Goal: Contribute content: Contribute content

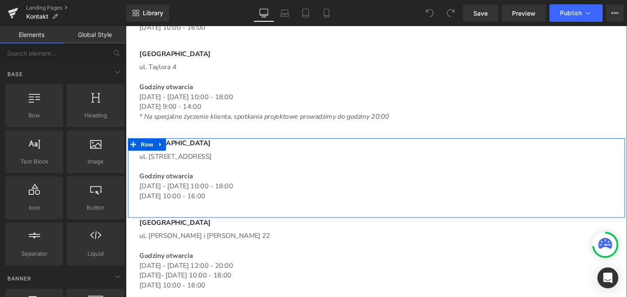
scroll to position [1002, 0]
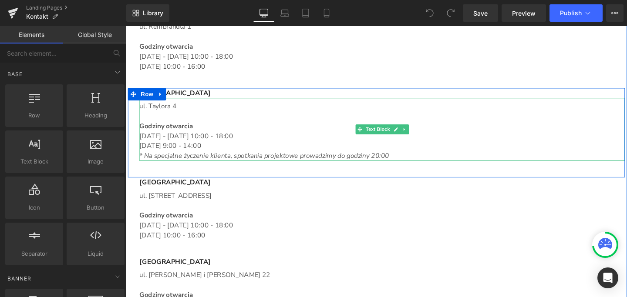
click at [331, 163] on icon "* Na specjalne życzenie klienta, spotkania projektowe prowadzimy do godziny 20:…" at bounding box center [271, 163] width 262 height 10
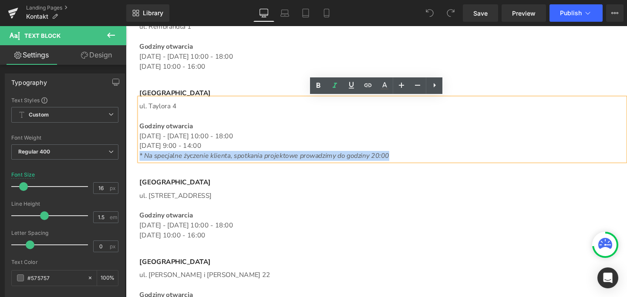
drag, startPoint x: 401, startPoint y: 163, endPoint x: 138, endPoint y: 164, distance: 263.3
click at [140, 164] on p "* Na specjalne życzenie klienta, spotkania projektowe prowadzimy do godziny 20:…" at bounding box center [395, 163] width 510 height 10
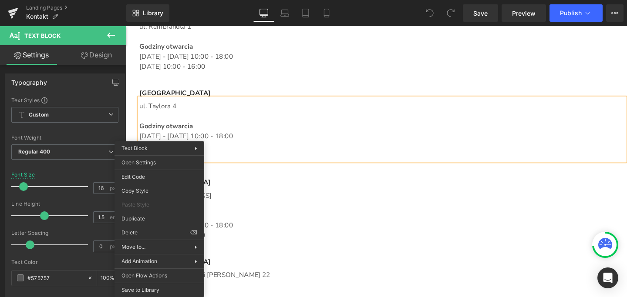
click at [331, 141] on p "[DATE] - [DATE] 10:00 - 18:00" at bounding box center [395, 142] width 510 height 10
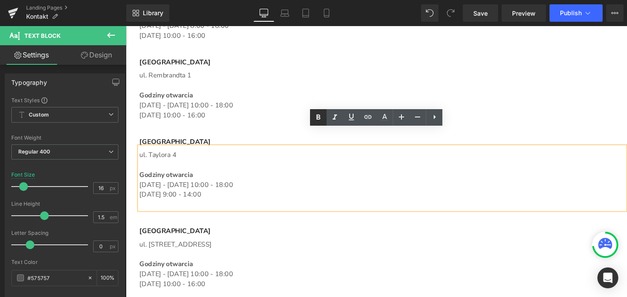
scroll to position [937, 0]
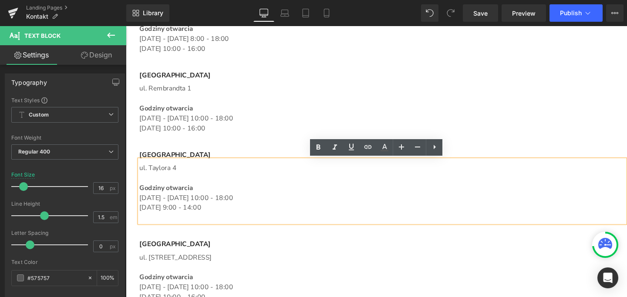
click at [196, 227] on p "Main content" at bounding box center [395, 227] width 510 height 10
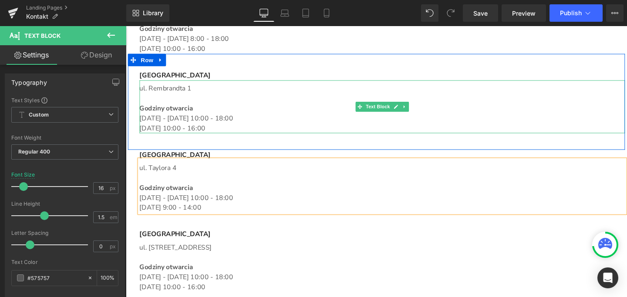
click at [210, 133] on p "[DATE] 10:00 - 16:00" at bounding box center [395, 133] width 510 height 10
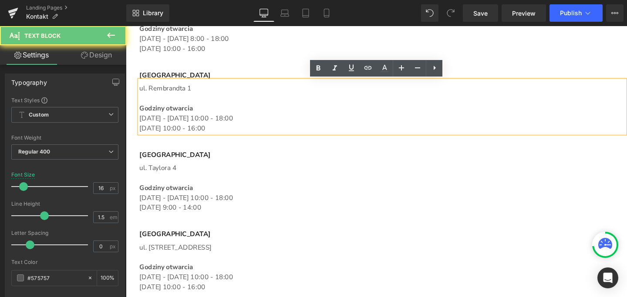
click at [207, 134] on p "[DATE] 10:00 - 16:00" at bounding box center [395, 133] width 510 height 10
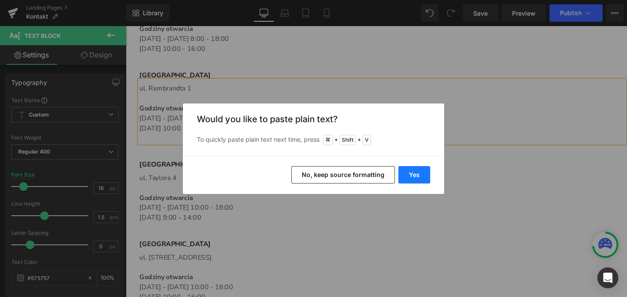
click at [413, 170] on button "Yes" at bounding box center [414, 174] width 32 height 17
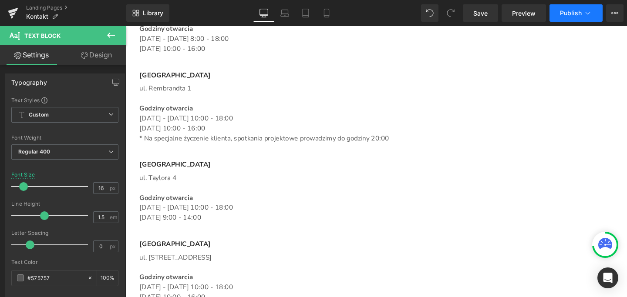
click at [567, 15] on span "Publish" at bounding box center [571, 13] width 22 height 7
click at [480, 13] on span "Save" at bounding box center [480, 13] width 14 height 9
click at [572, 11] on span "Publish" at bounding box center [571, 13] width 22 height 7
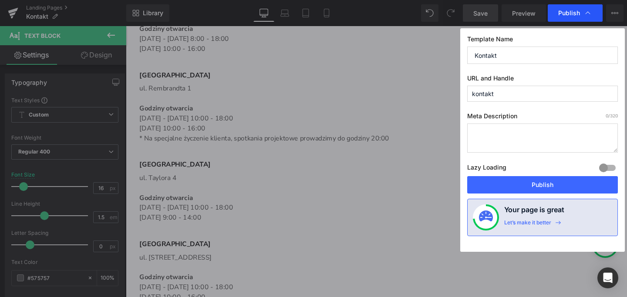
click at [569, 12] on span "Publish" at bounding box center [569, 13] width 22 height 8
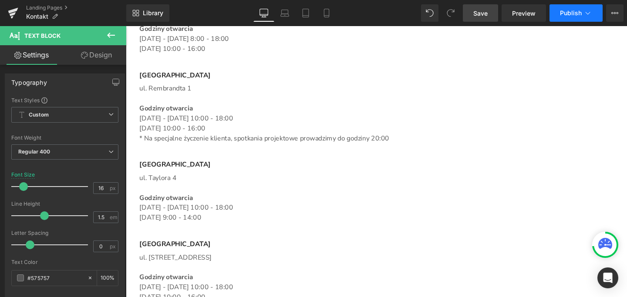
click at [569, 13] on span "Publish" at bounding box center [571, 13] width 22 height 7
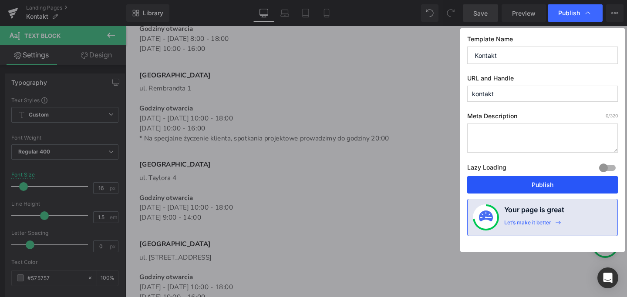
click at [537, 183] on button "Publish" at bounding box center [542, 184] width 151 height 17
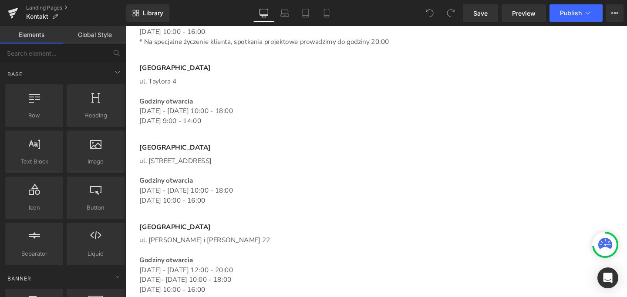
scroll to position [1092, 0]
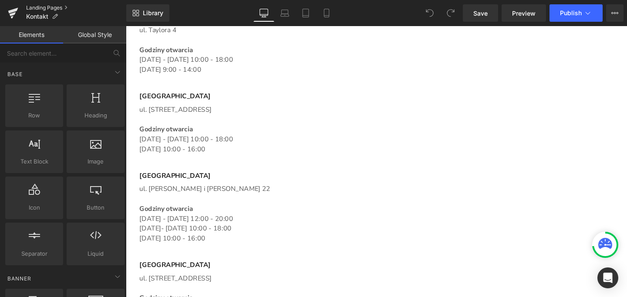
click at [32, 8] on link "Landing Pages" at bounding box center [76, 7] width 100 height 7
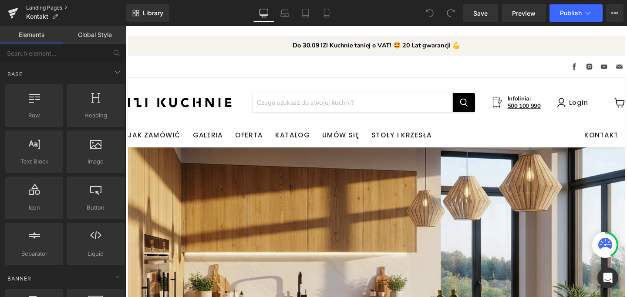
click at [38, 7] on link "Landing Pages" at bounding box center [76, 7] width 100 height 7
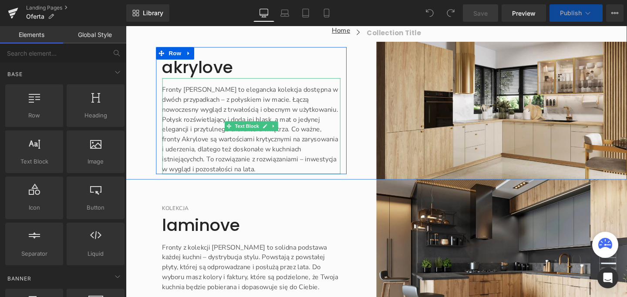
click at [247, 103] on font "Fronty Akrylove to elegancka kolekcja dostępna w dwóch przypadkach – z połyskie…" at bounding box center [256, 134] width 185 height 93
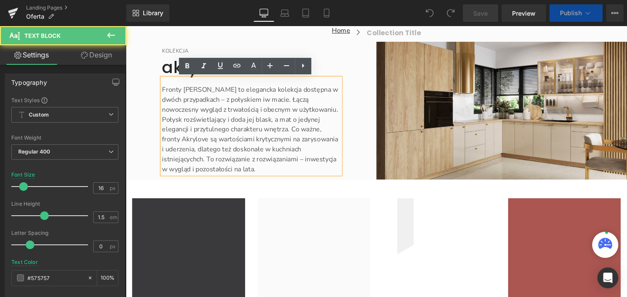
click at [248, 104] on font "Fronty Akrylove to elegancka kolekcja dostępna w dwóch przypadkach – z połyskie…" at bounding box center [256, 134] width 185 height 93
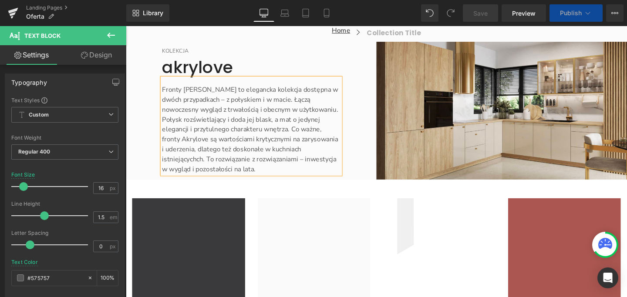
click at [480, 11] on span "Save" at bounding box center [480, 13] width 14 height 9
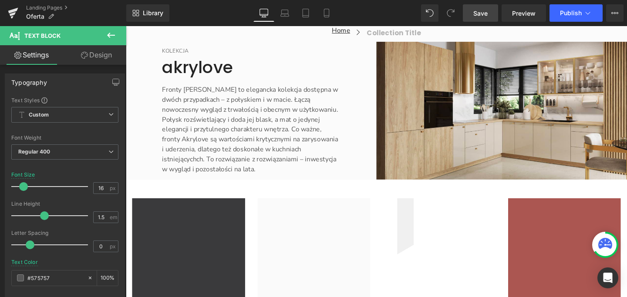
click at [486, 15] on span "Save" at bounding box center [480, 13] width 14 height 9
click at [474, 14] on span "Save" at bounding box center [480, 13] width 14 height 9
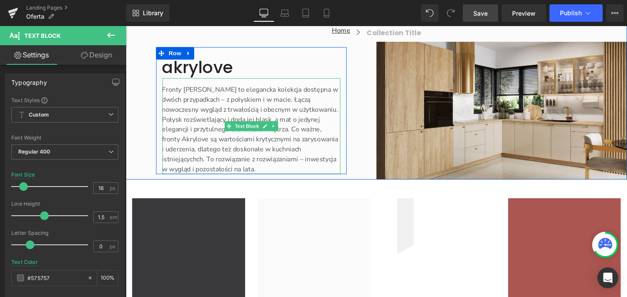
click at [181, 104] on font "Fronty Akrylove to elegancka kolekcja dostępna w dwóch przypadkach – z połyskie…" at bounding box center [256, 134] width 185 height 93
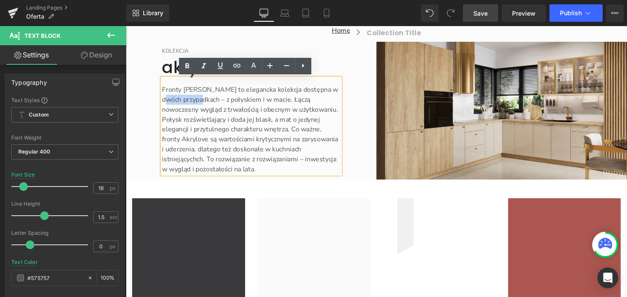
drag, startPoint x: 200, startPoint y: 102, endPoint x: 161, endPoint y: 104, distance: 39.2
click at [164, 104] on font "Fronty Akrylove to elegancka kolekcja dostępna w dwóch przypadkach – z połyskie…" at bounding box center [256, 134] width 185 height 93
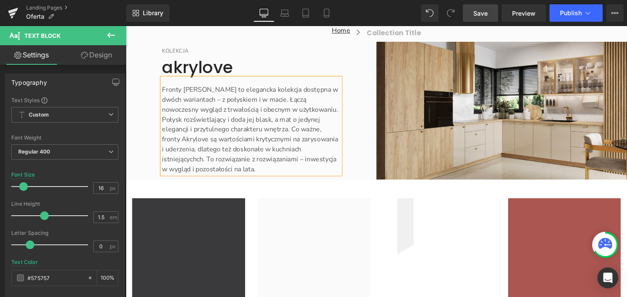
click at [477, 12] on span "Save" at bounding box center [480, 13] width 14 height 9
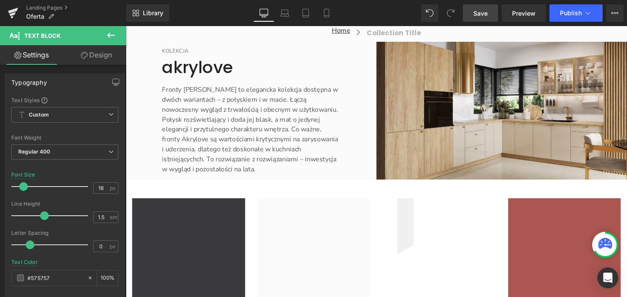
click at [486, 13] on span "Save" at bounding box center [480, 13] width 14 height 9
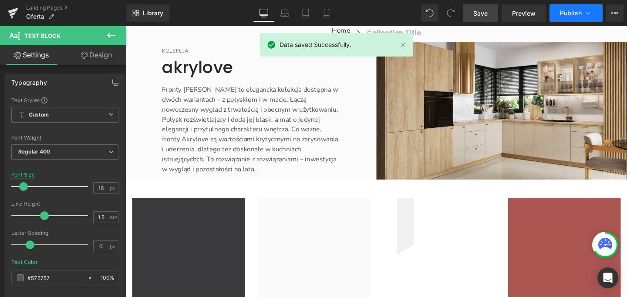
click at [565, 15] on span "Publish" at bounding box center [571, 13] width 22 height 7
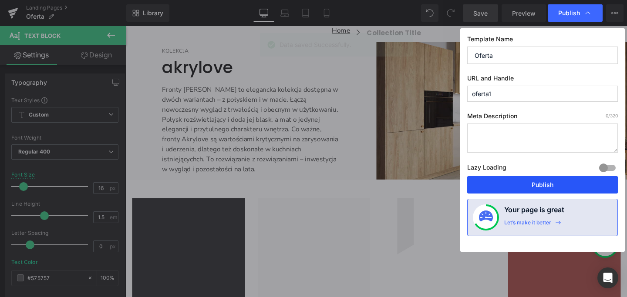
click at [548, 188] on button "Publish" at bounding box center [542, 184] width 151 height 17
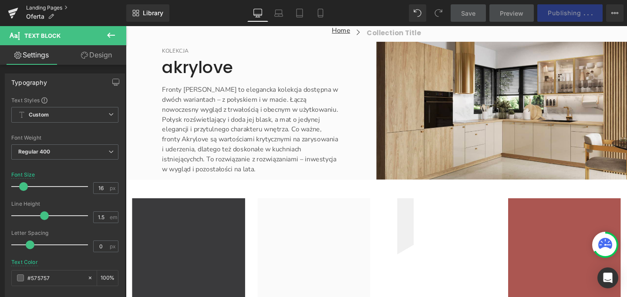
click at [37, 7] on link "Landing Pages" at bounding box center [76, 7] width 100 height 7
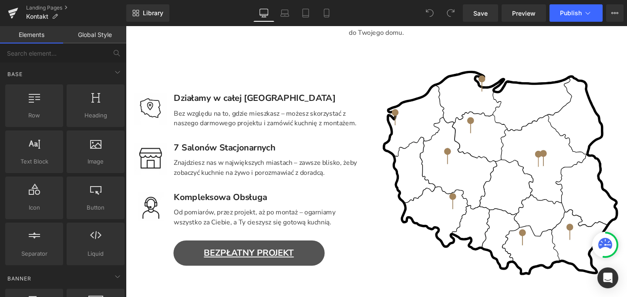
scroll to position [524, 0]
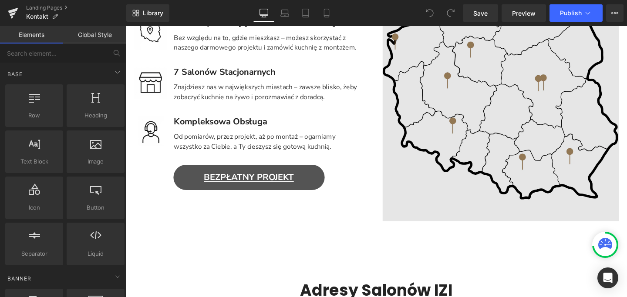
click at [529, 96] on img "Main content" at bounding box center [520, 107] width 248 height 248
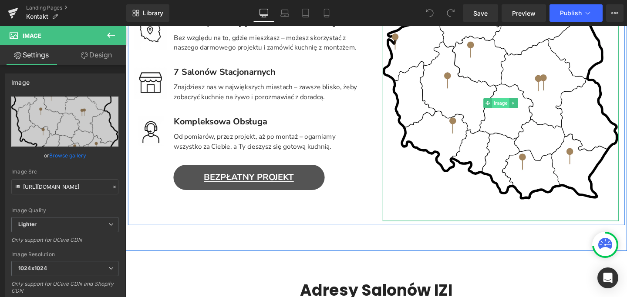
click at [519, 107] on span "Image" at bounding box center [519, 107] width 18 height 10
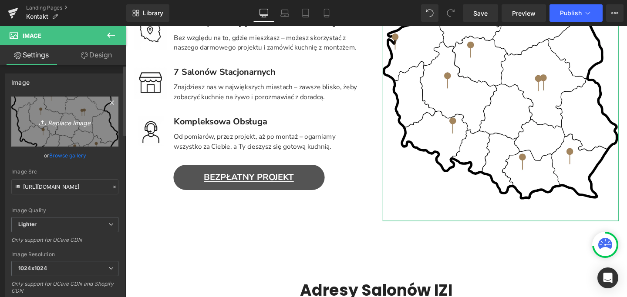
click at [64, 121] on icon "Replace Image" at bounding box center [65, 121] width 70 height 11
type input "C:\fakepath\mapa ok bez rzeszowa i [GEOGRAPHIC_DATA]png"
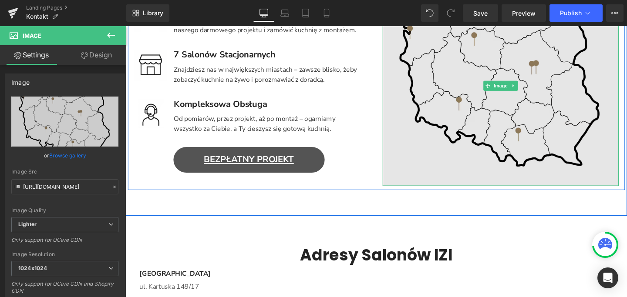
type input "[URL][DOMAIN_NAME]"
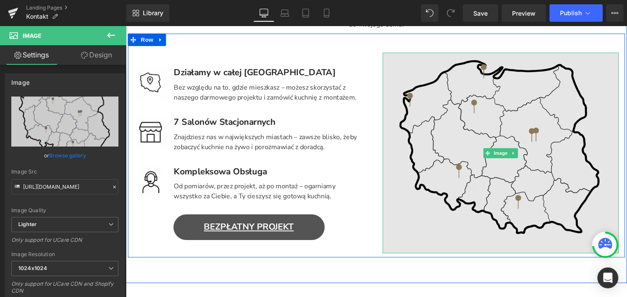
scroll to position [453, 0]
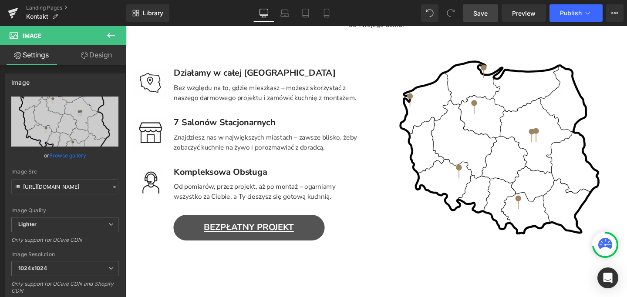
click at [483, 12] on span "Save" at bounding box center [480, 13] width 14 height 9
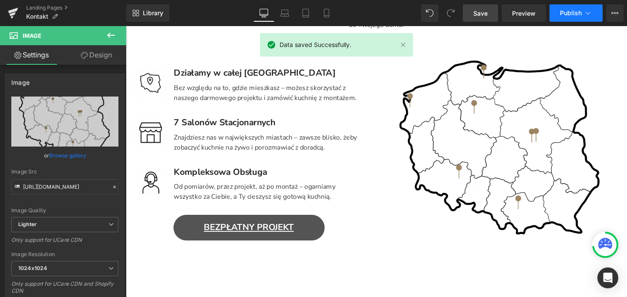
click at [569, 12] on span "Publish" at bounding box center [571, 13] width 22 height 7
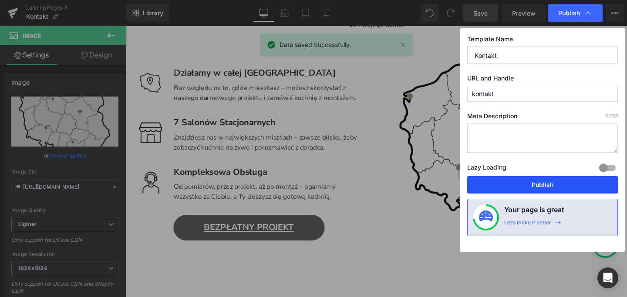
click at [542, 190] on button "Publish" at bounding box center [542, 184] width 151 height 17
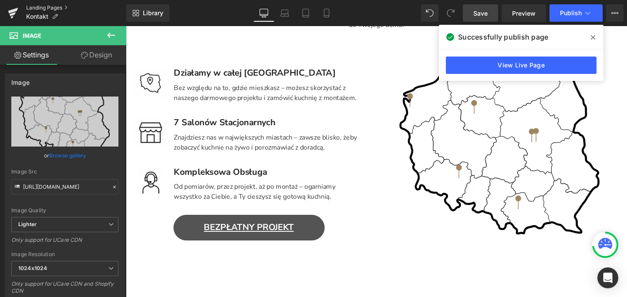
click at [45, 8] on link "Landing Pages" at bounding box center [76, 7] width 100 height 7
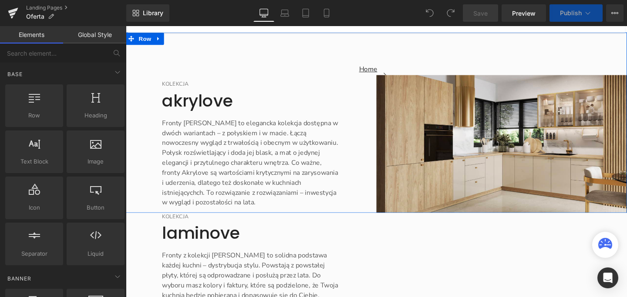
scroll to position [133, 0]
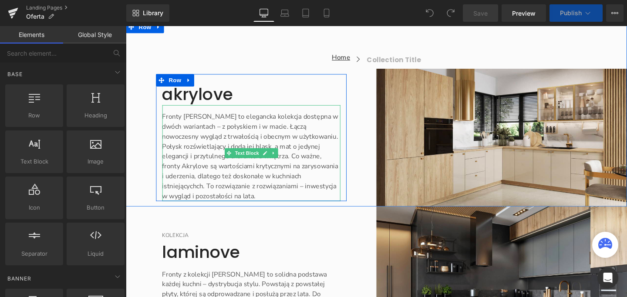
click at [230, 151] on font "Fronty [PERSON_NAME] to elegancka kolekcja dostępna w dwóch wariantach – z poły…" at bounding box center [256, 163] width 185 height 93
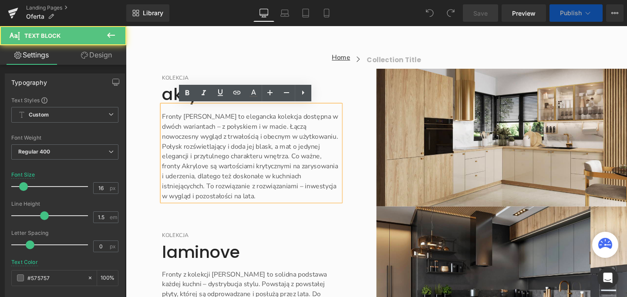
click at [247, 160] on font "Fronty [PERSON_NAME] to elegancka kolekcja dostępna w dwóch wariantach – z poły…" at bounding box center [256, 163] width 185 height 93
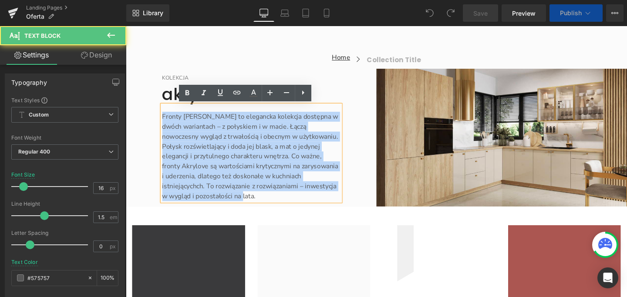
drag, startPoint x: 228, startPoint y: 205, endPoint x: 156, endPoint y: 121, distance: 109.5
click at [158, 121] on div "KOLEKCJA Text Block akrylove Heading Fronty Akrylove to elegancka kolekcja dost…" at bounding box center [258, 144] width 200 height 134
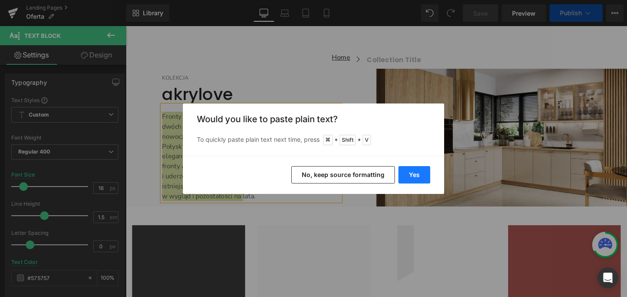
click at [411, 175] on button "Yes" at bounding box center [414, 174] width 32 height 17
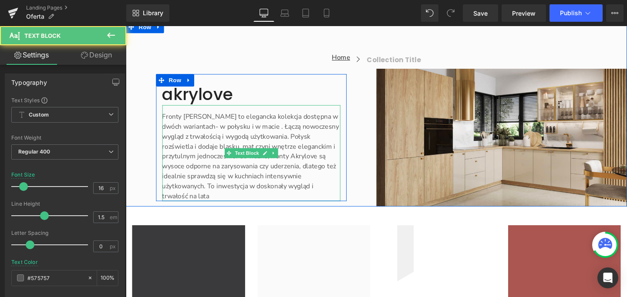
click at [194, 133] on p "Fronty [PERSON_NAME] to elegancka kolekcja dostępna w dwóch wariantach- w połys…" at bounding box center [257, 163] width 187 height 94
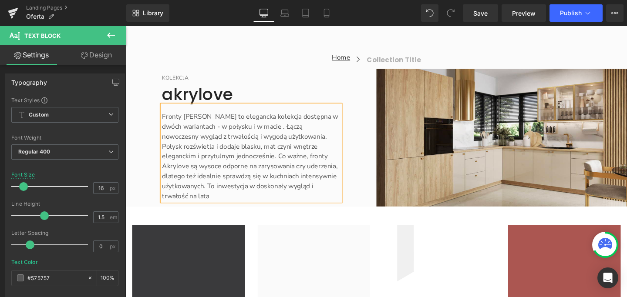
click at [211, 205] on p "Fronty [PERSON_NAME] to elegancka kolekcja dostępna w dwóch wariantach - w poły…" at bounding box center [257, 163] width 187 height 94
click at [485, 13] on span "Save" at bounding box center [480, 13] width 14 height 9
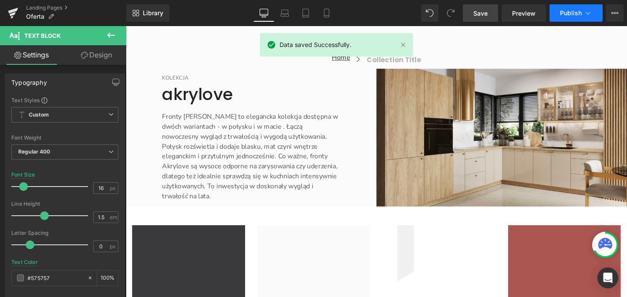
click at [568, 15] on span "Publish" at bounding box center [571, 13] width 22 height 7
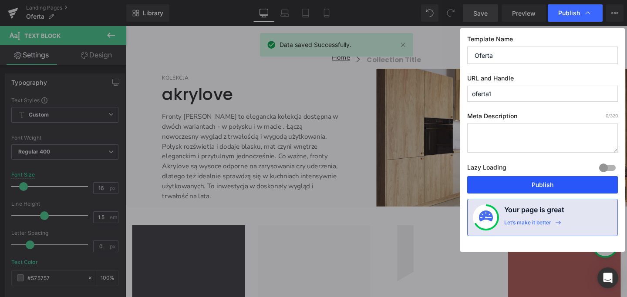
click at [543, 184] on button "Publish" at bounding box center [542, 184] width 151 height 17
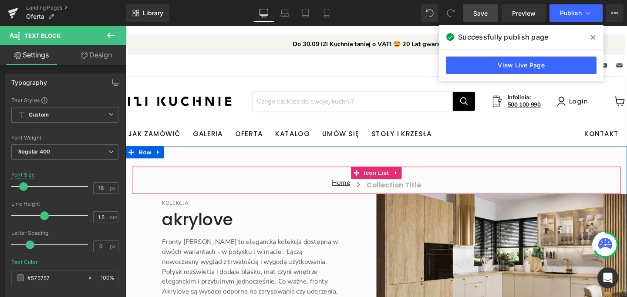
scroll to position [2, 0]
click at [409, 180] on icon "Main content" at bounding box center [410, 180] width 2 height 4
click at [413, 180] on icon "Main content" at bounding box center [416, 180] width 6 height 6
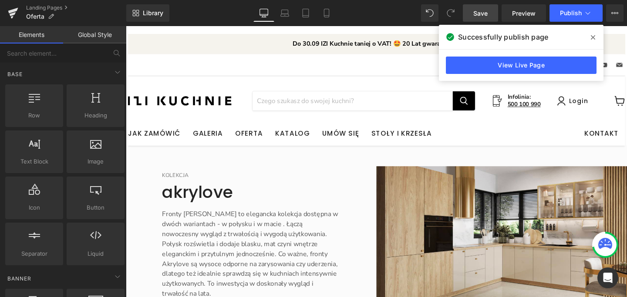
click at [482, 15] on span "Save" at bounding box center [480, 13] width 14 height 9
click at [479, 14] on span "Save" at bounding box center [480, 13] width 14 height 9
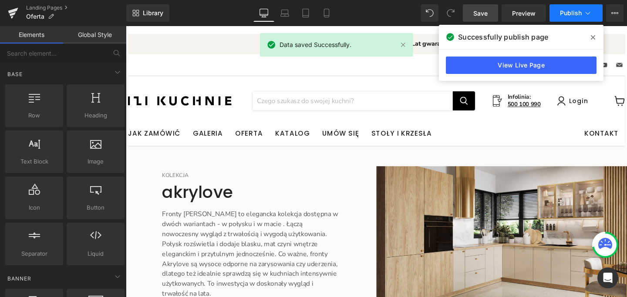
click at [568, 13] on span "Publish" at bounding box center [571, 13] width 22 height 7
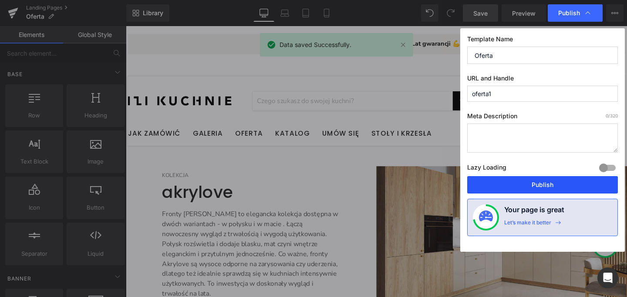
click at [539, 183] on button "Publish" at bounding box center [542, 184] width 151 height 17
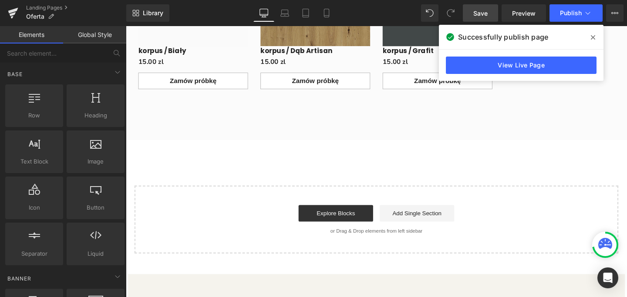
scroll to position [4064, 0]
click at [594, 38] on icon at bounding box center [592, 37] width 4 height 4
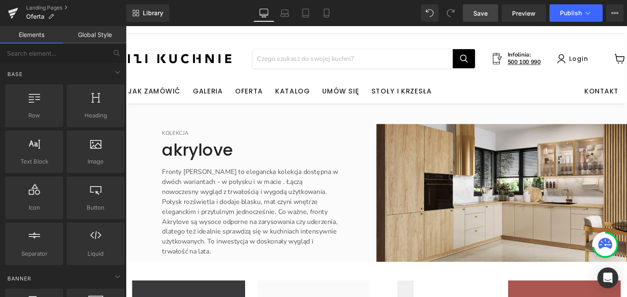
scroll to position [83, 0]
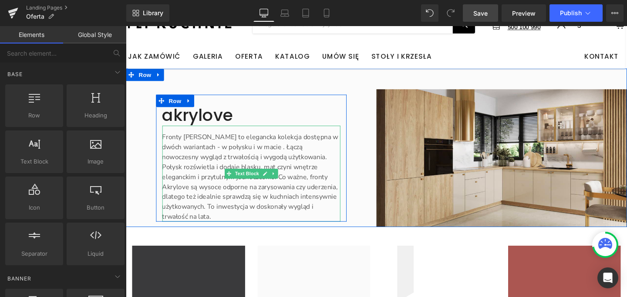
click at [341, 174] on p "Fronty [PERSON_NAME] to elegancka kolekcja dostępna w dwóch wariantach - w poły…" at bounding box center [257, 185] width 187 height 94
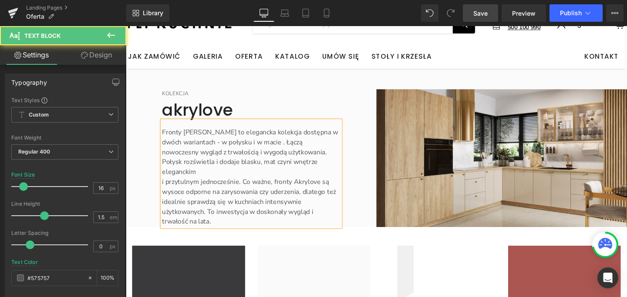
click at [329, 186] on p "i przytulnym jednocześnie. Co ważne, fronty Akrylove są wysoce odporne na zarys…" at bounding box center [257, 211] width 187 height 52
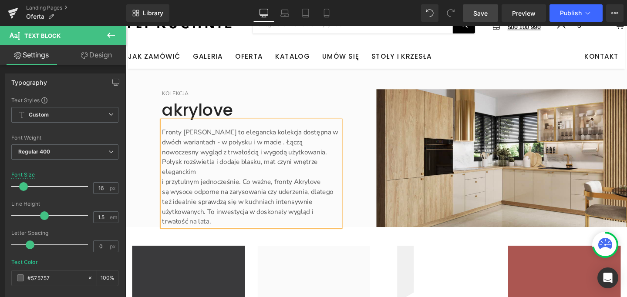
click at [319, 196] on p "są wysoce odporne na zarysowania czy uderzenia, dlatego też idealnie sprawdzą s…" at bounding box center [257, 216] width 187 height 42
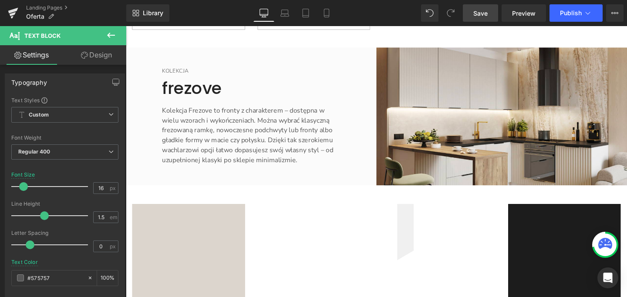
scroll to position [1552, 0]
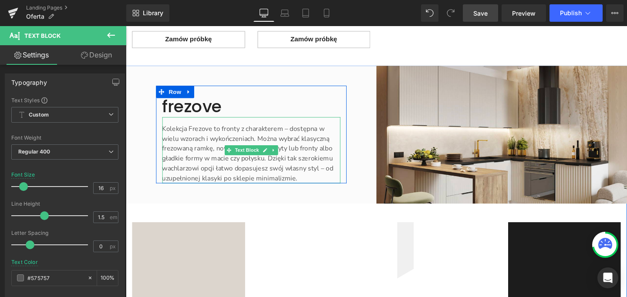
click at [325, 129] on font "Kolekcja Frezove to fronty z charakterem – dostępna w wielu wzorach i wykończen…" at bounding box center [254, 160] width 180 height 62
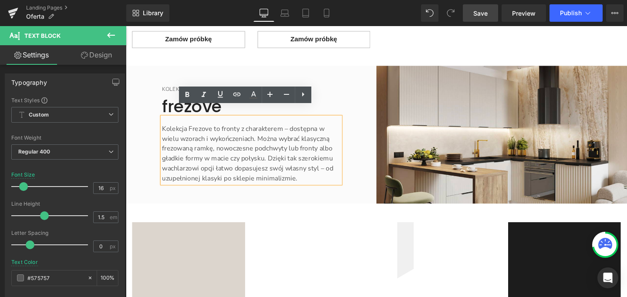
click at [322, 129] on font "Kolekcja Frezove to fronty z charakterem – dostępna w wielu wzorach i wykończen…" at bounding box center [254, 160] width 180 height 62
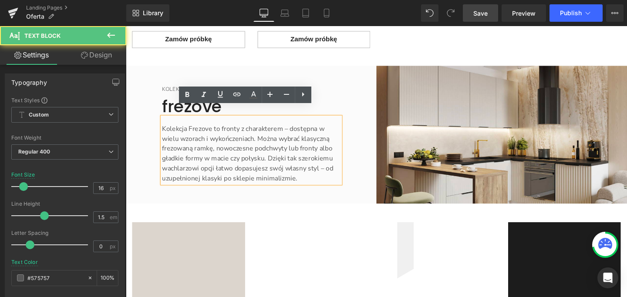
click at [325, 129] on font "Kolekcja Frezove to fronty z charakterem – dostępna w wielu wzorach i wykończen…" at bounding box center [254, 160] width 180 height 62
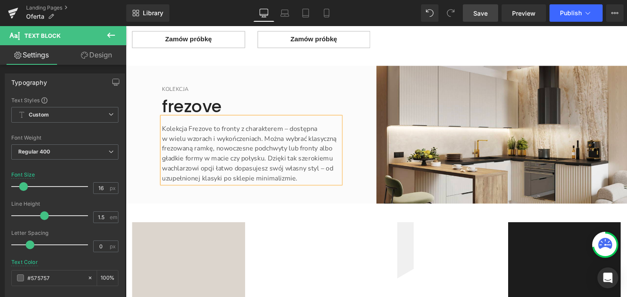
click at [326, 144] on font "w wielu wzorach i wykończeniach. Można wybrać klasyczną frezowaną ramkę, nowocz…" at bounding box center [255, 165] width 183 height 51
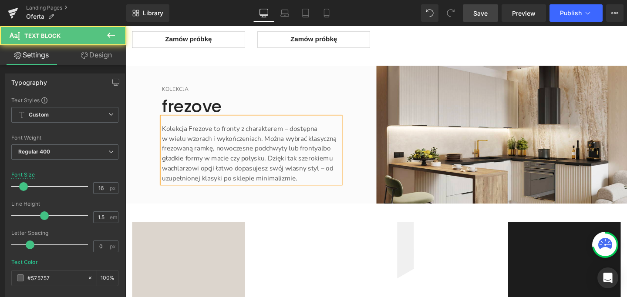
click at [335, 167] on span "albo gładkie formy w macie czy połysku. Dzięki tak szerokiemu wachlarzowi opcji…" at bounding box center [254, 170] width 180 height 41
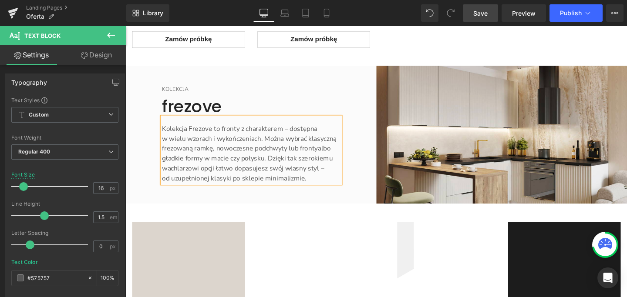
click at [327, 150] on span "albo gładkie formy w macie czy połysku. Dzięki tak szerokiemu wachlarzowi opcji…" at bounding box center [253, 165] width 179 height 30
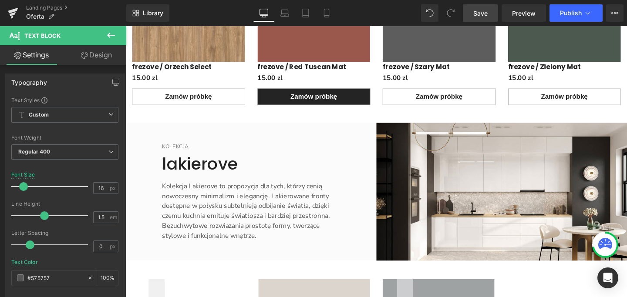
scroll to position [2667, 0]
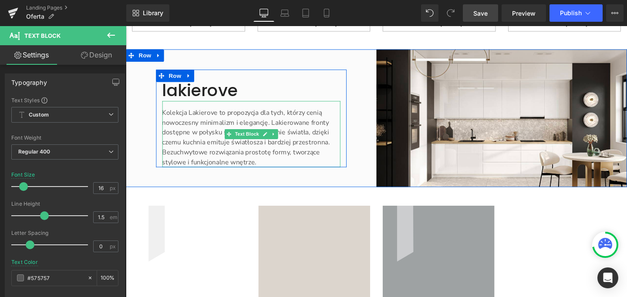
click at [317, 116] on font "Kolekcja Lakierove to propozycja dla tych, którzy cenią nowoczesny minimalizm i…" at bounding box center [252, 143] width 176 height 62
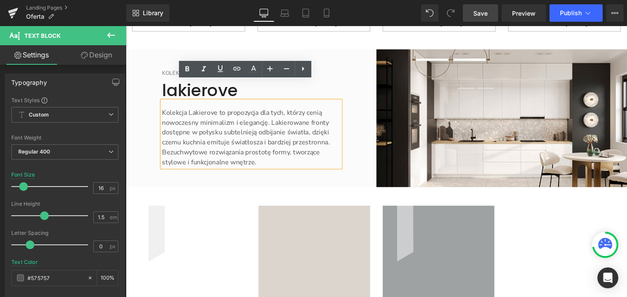
click at [318, 119] on font "Kolekcja Lakierove to propozycja dla tych, którzy cenią nowoczesny minimalizm i…" at bounding box center [252, 143] width 176 height 62
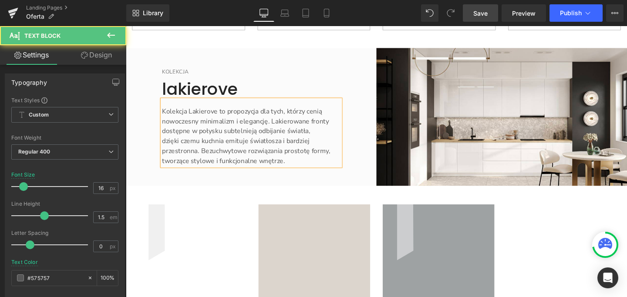
scroll to position [2668, 0]
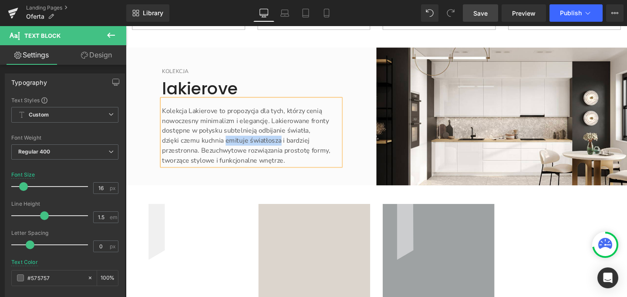
drag, startPoint x: 228, startPoint y: 127, endPoint x: 286, endPoint y: 124, distance: 58.4
click at [286, 142] on font "dzięki czemu kuchnia emituje światłosza i bardziej przestronna. Bezuchwytowe ro…" at bounding box center [252, 157] width 177 height 30
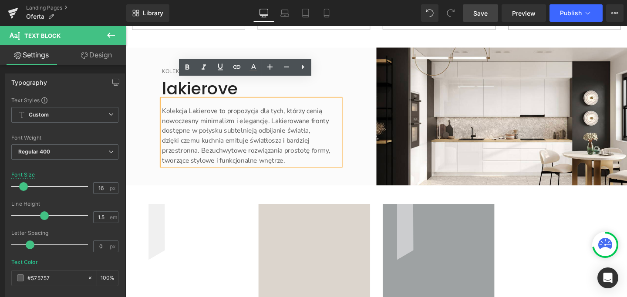
click at [258, 116] on font "Kolekcja Lakierove to propozycja dla tych, którzy cenią nowoczesny minimalizm i…" at bounding box center [251, 126] width 175 height 30
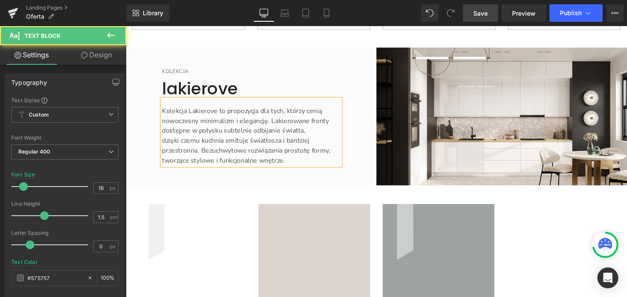
click at [283, 114] on font "Kolekcja Lakierove to propozycja dla tych, którzy cenią nowoczesny minimalizm i…" at bounding box center [251, 126] width 175 height 30
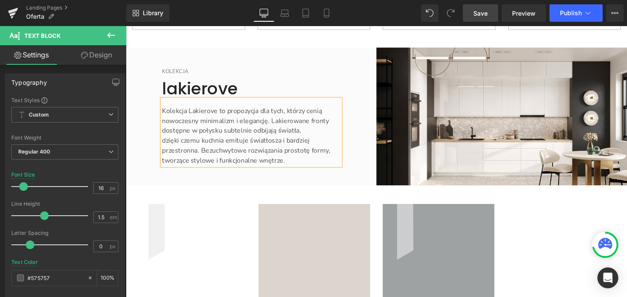
click at [303, 117] on font "Kolekcja Lakierove to propozycja dla tych, którzy cenią nowoczesny minimalizm i…" at bounding box center [251, 126] width 175 height 30
drag, startPoint x: 227, startPoint y: 127, endPoint x: 290, endPoint y: 124, distance: 63.1
click at [290, 142] on font "dzięki czemu kuchnia emituje światłosza i bardziej przestronna. Bezuchwytowe ro…" at bounding box center [252, 157] width 177 height 30
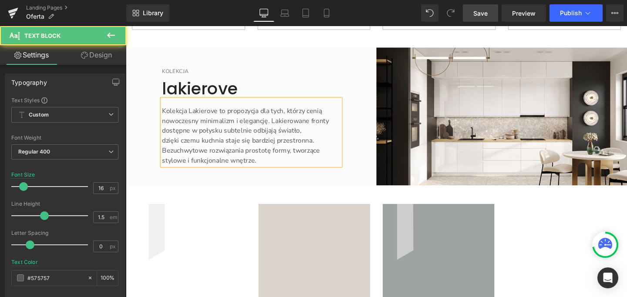
click at [248, 142] on font "dzięki czemu kuchnia staje się bardziej przestronna. Bezuchwytowe rozwiązania p…" at bounding box center [247, 157] width 166 height 30
drag, startPoint x: 317, startPoint y: 134, endPoint x: 271, endPoint y: 137, distance: 46.2
click at [271, 142] on font "dzięki czemu kuchnia staje się bardziej przestronna. Bezuchwytowe rozwiązania n…" at bounding box center [244, 157] width 160 height 30
drag, startPoint x: 190, startPoint y: 147, endPoint x: 182, endPoint y: 148, distance: 7.9
click at [182, 148] on font "dzięki czemu kuchnia staje się bardziej przestronna. Bezuchwytowe rozwiązania n…" at bounding box center [250, 157] width 173 height 30
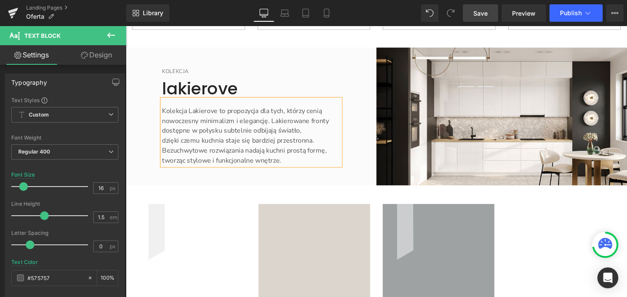
click at [309, 150] on p "dzięki czemu kuchnia staje się bardziej przestronna. Bezuchwytowe rozwiązania n…" at bounding box center [257, 156] width 187 height 31
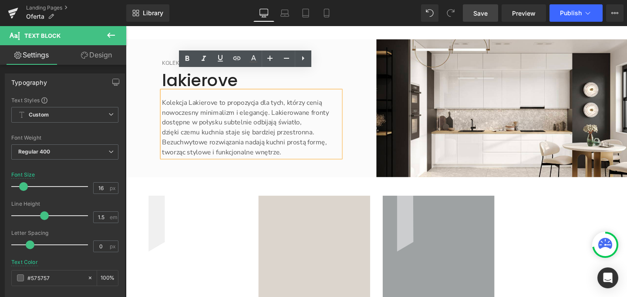
scroll to position [2678, 0]
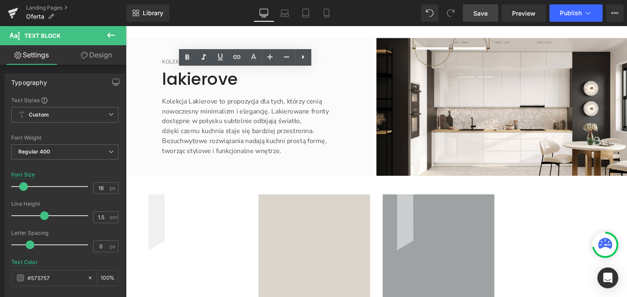
click at [484, 9] on span "Save" at bounding box center [480, 13] width 14 height 9
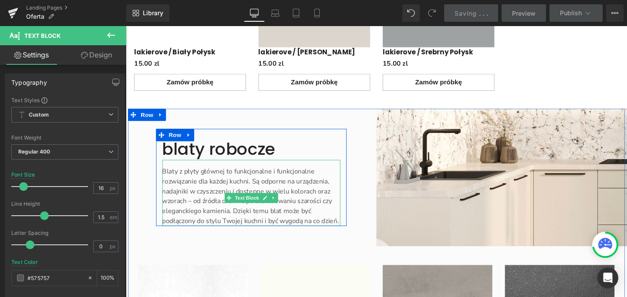
scroll to position [2984, 0]
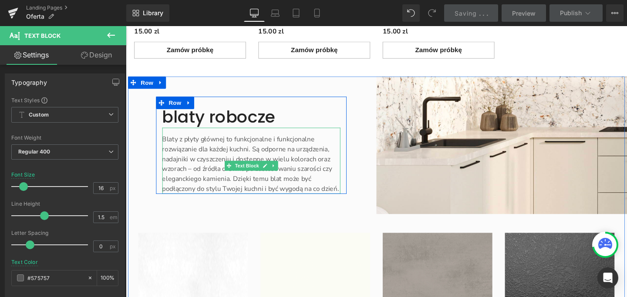
click at [203, 141] on font "Blaty z płyty głównej to funkcjonalne i funkcjonalne rozwiązanie dla każdej kuc…" at bounding box center [257, 172] width 186 height 62
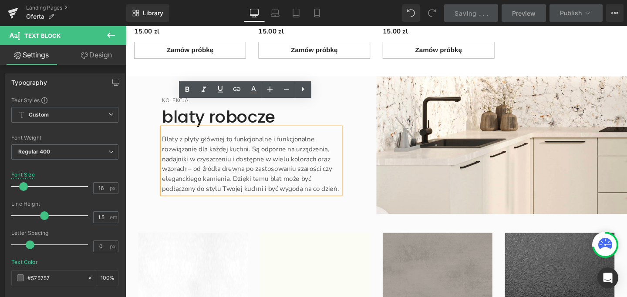
click at [202, 141] on font "Blaty z płyty głównej to funkcjonalne i funkcjonalne rozwiązanie dla każdej kuc…" at bounding box center [257, 172] width 186 height 62
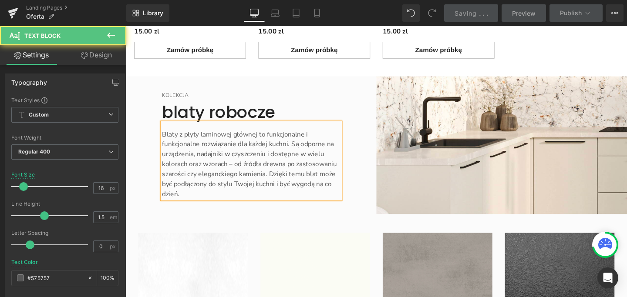
drag, startPoint x: 235, startPoint y: 119, endPoint x: 261, endPoint y: 117, distance: 26.1
click at [261, 135] on font "Blaty z płyty laminowej głównej to funkcjonalne i funkcjonalne rozwiązanie dla …" at bounding box center [256, 171] width 184 height 72
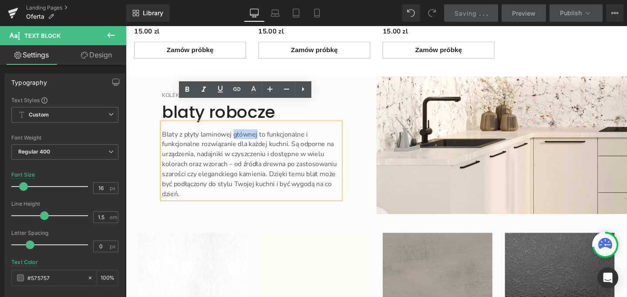
drag, startPoint x: 261, startPoint y: 117, endPoint x: 236, endPoint y: 118, distance: 24.8
click at [236, 135] on font "Blaty z płyty laminowej głównej to funkcjonalne i funkcjonalne rozwiązanie dla …" at bounding box center [256, 171] width 184 height 72
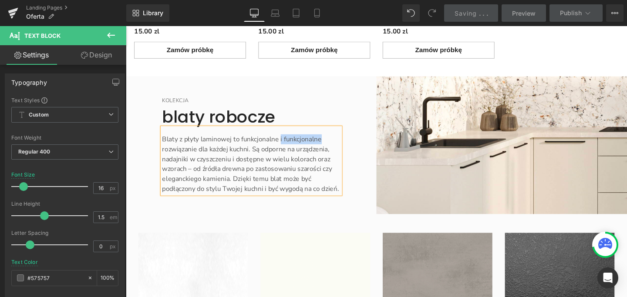
drag, startPoint x: 335, startPoint y: 117, endPoint x: 333, endPoint y: 121, distance: 4.7
click at [284, 140] on p "Blaty z płyty laminowej to funkcjonalne i funkcjonalne rozwiązanie dla każdej k…" at bounding box center [257, 171] width 187 height 63
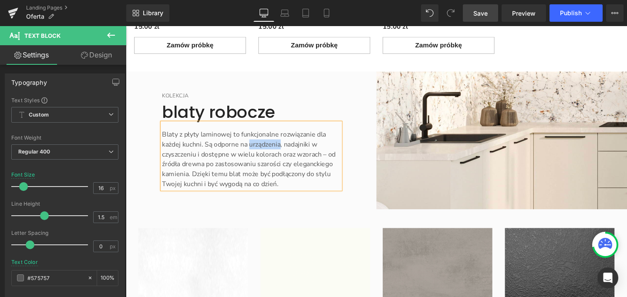
drag, startPoint x: 252, startPoint y: 129, endPoint x: 285, endPoint y: 127, distance: 33.6
click at [285, 135] on font "Blaty z płyty laminowej to funkcjonalne rozwiązanie dla każdej kuchni. Są odpor…" at bounding box center [255, 166] width 182 height 62
drag, startPoint x: 287, startPoint y: 128, endPoint x: 324, endPoint y: 128, distance: 36.6
click at [324, 135] on p "Blaty z płyty laminowej to funkcjonalne rozwiązanie dla każdej kuchni. Są odpor…" at bounding box center [257, 166] width 187 height 63
drag, startPoint x: 181, startPoint y: 149, endPoint x: 158, endPoint y: 145, distance: 23.5
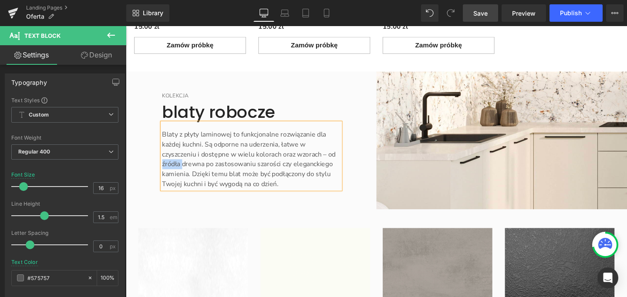
click at [158, 145] on div "KOLEKCJA Text Block blaty robocze Heading Blaty z płyty laminowej to funkcjonal…" at bounding box center [258, 146] width 200 height 103
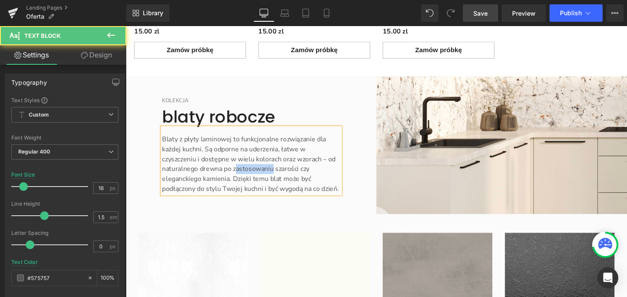
drag, startPoint x: 237, startPoint y: 149, endPoint x: 277, endPoint y: 147, distance: 39.7
click at [277, 147] on font "Blaty z płyty laminowej to funkcjonalne rozwiązanie dla każdej kuchni. Są odpor…" at bounding box center [257, 172] width 186 height 62
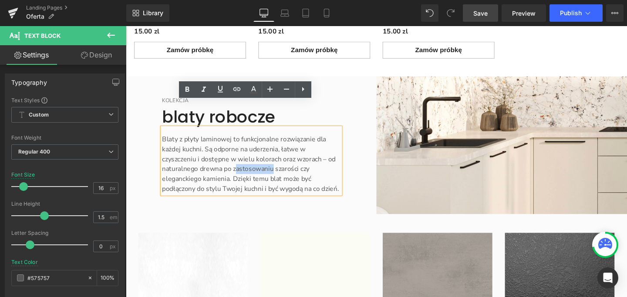
scroll to position [2989, 0]
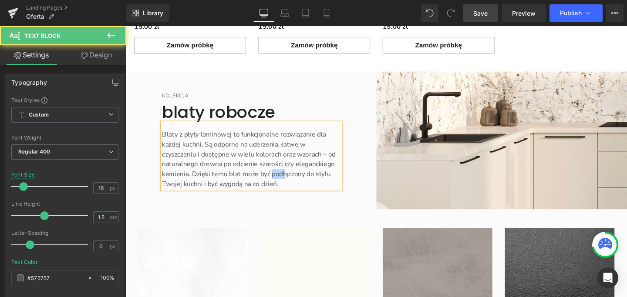
drag, startPoint x: 275, startPoint y: 160, endPoint x: 291, endPoint y: 161, distance: 15.3
click at [291, 161] on font "Blaty z płyty laminowej to funkcjonalne rozwiązanie dla każdej kuchni. Są odpor…" at bounding box center [255, 166] width 182 height 62
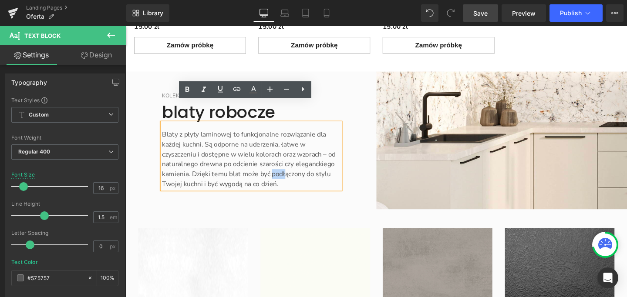
click at [298, 161] on font "Blaty z płyty laminowej to funkcjonalne rozwiązanie dla każdej kuchni. Są odpor…" at bounding box center [255, 166] width 182 height 62
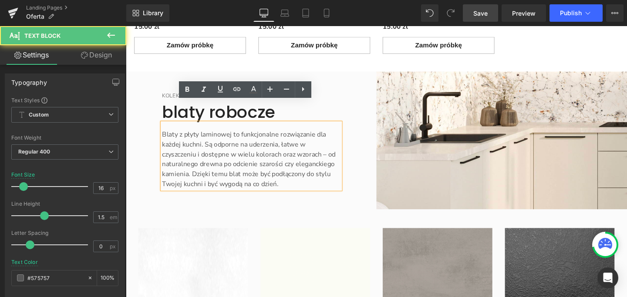
click at [287, 160] on font "Blaty z płyty laminowej to funkcjonalne rozwiązanie dla każdej kuchni. Są odpor…" at bounding box center [255, 166] width 182 height 62
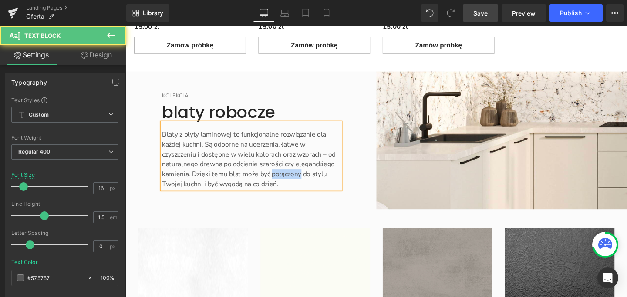
drag, startPoint x: 305, startPoint y: 160, endPoint x: 275, endPoint y: 161, distance: 30.0
click at [275, 161] on font "Blaty z płyty laminowej to funkcjonalne rozwiązanie dla każdej kuchni. Są odpor…" at bounding box center [255, 166] width 182 height 62
click at [285, 170] on p "Blaty z płyty laminowej to funkcjonalne rozwiązanie dla każdej kuchni. Są odpor…" at bounding box center [257, 166] width 187 height 63
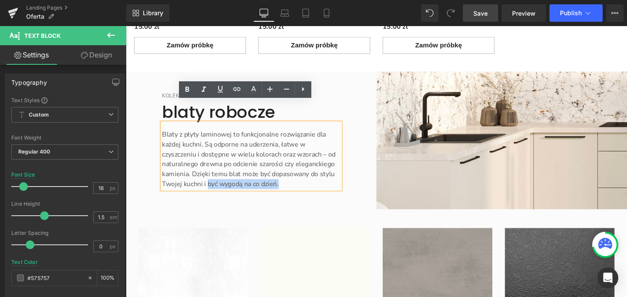
drag, startPoint x: 297, startPoint y: 169, endPoint x: 211, endPoint y: 171, distance: 86.6
click at [211, 171] on p "Blaty z płyty laminowej to funkcjonalne rozwiązanie dla każdej kuchni. Są odpor…" at bounding box center [257, 166] width 187 height 63
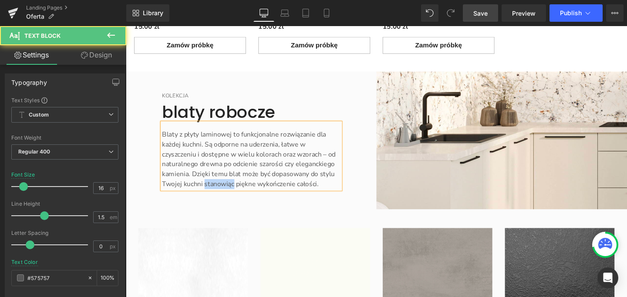
drag, startPoint x: 236, startPoint y: 168, endPoint x: 206, endPoint y: 170, distance: 30.5
click at [206, 170] on font "Blaty z płyty laminowej to funkcjonalne rozwiązanie dla każdej kuchni. Są odpor…" at bounding box center [255, 166] width 182 height 62
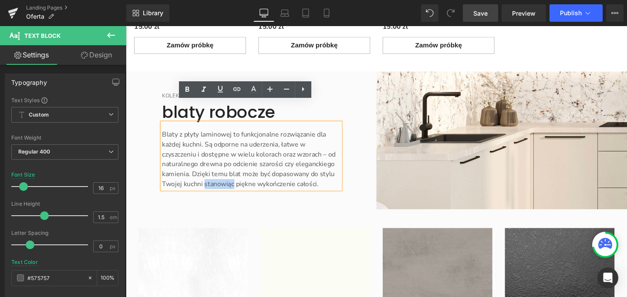
click at [206, 170] on font "Blaty z płyty laminowej to funkcjonalne rozwiązanie dla każdej kuchni. Są odpor…" at bounding box center [255, 166] width 182 height 62
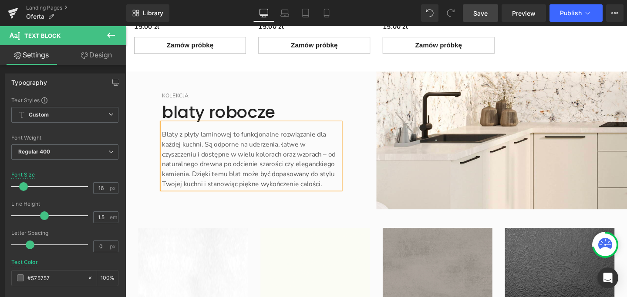
click at [240, 171] on font "Blaty z płyty laminowej to funkcjonalne rozwiązanie dla każdej kuchni. Są odpor…" at bounding box center [255, 166] width 182 height 62
click at [473, 16] on link "Save" at bounding box center [480, 12] width 35 height 17
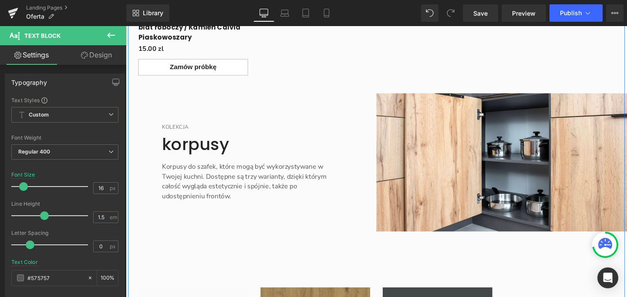
scroll to position [3886, 0]
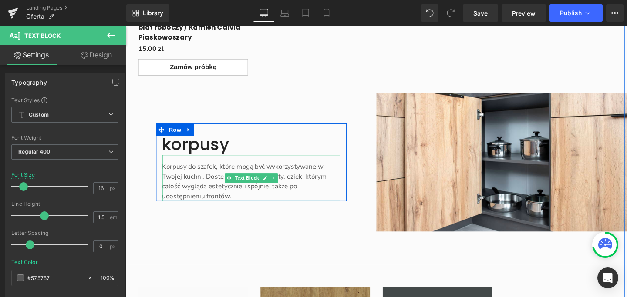
click at [195, 169] on font "Korpusy do szafek, które mogą być wykorzystywane w Twojej kuchni. Dostępne są t…" at bounding box center [250, 189] width 173 height 41
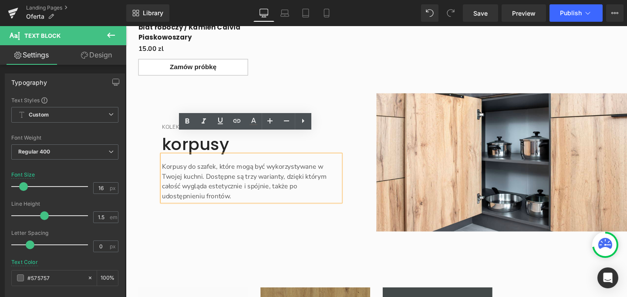
click at [201, 169] on font "Korpusy do szafek, które mogą być wykorzystywane w Twojej kuchni. Dostępne są t…" at bounding box center [250, 189] width 173 height 41
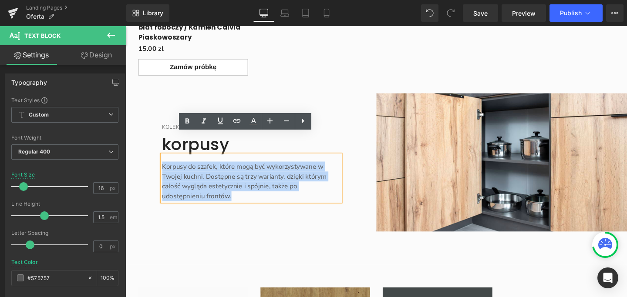
drag, startPoint x: 235, startPoint y: 182, endPoint x: 155, endPoint y: 152, distance: 85.1
click at [158, 152] on div "KOLEKCJA Text Block korpusy Heading Korpusy do szafek, które mogą być wykorzyst…" at bounding box center [258, 170] width 200 height 82
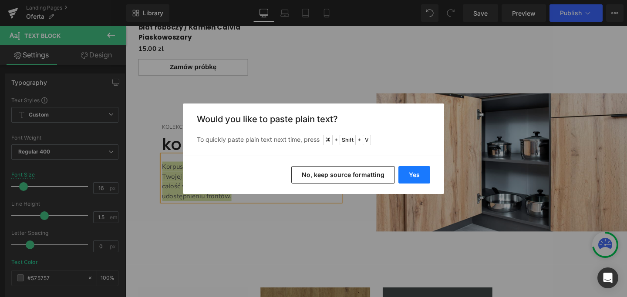
click at [411, 172] on button "Yes" at bounding box center [414, 174] width 32 height 17
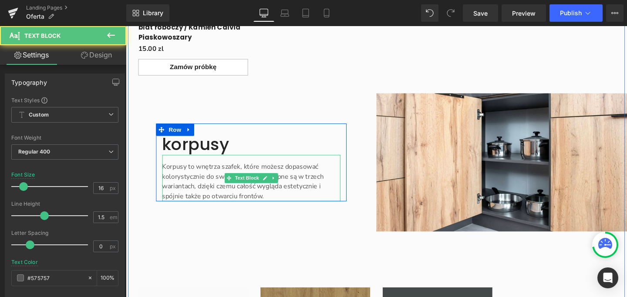
click at [292, 169] on p "Korpusy to wnętrza szafek, które możesz dopasować kolorystycznie do swojej kuch…" at bounding box center [257, 190] width 187 height 42
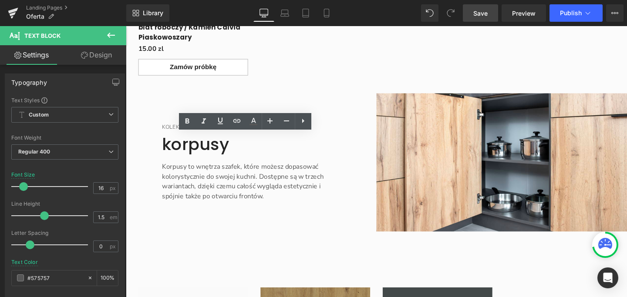
click at [482, 12] on span "Save" at bounding box center [480, 13] width 14 height 9
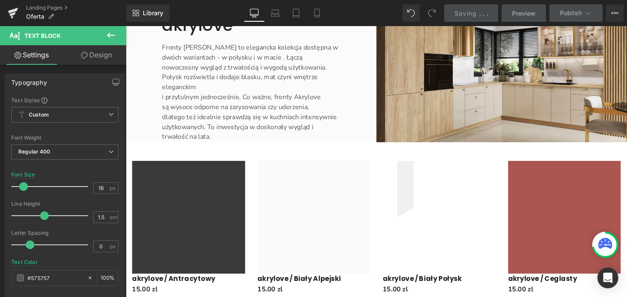
scroll to position [172, 0]
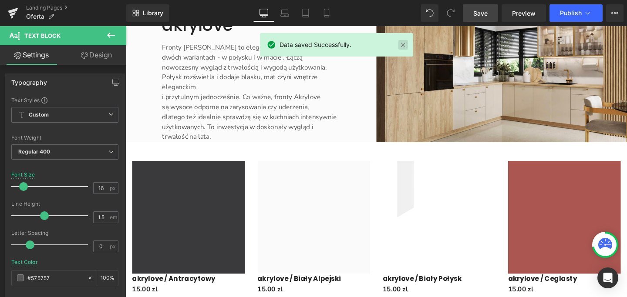
click at [401, 46] on link at bounding box center [403, 45] width 10 height 10
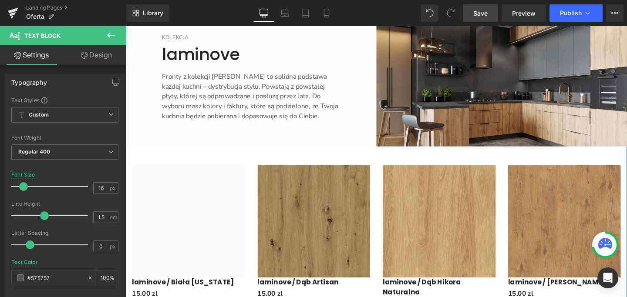
scroll to position [885, 0]
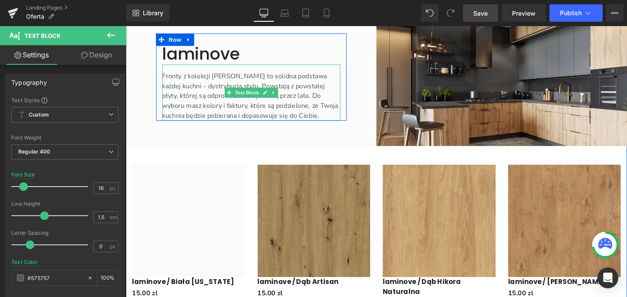
click at [202, 89] on font "Fronty z kolekcji [PERSON_NAME] to solidna podstawa każdej kuchni – dystrybucja…" at bounding box center [256, 99] width 185 height 51
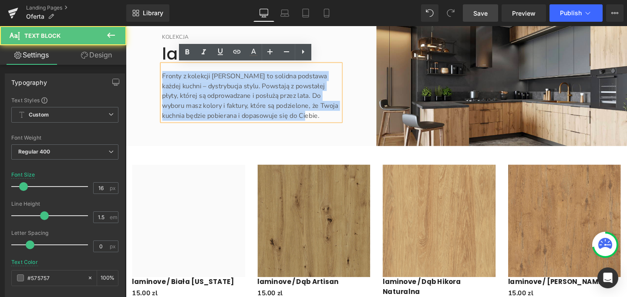
drag, startPoint x: 161, startPoint y: 78, endPoint x: 304, endPoint y: 122, distance: 149.2
click at [304, 122] on p "Fronty z kolekcji [PERSON_NAME] to solidna podstawa każdej kuchni – dystrybucja…" at bounding box center [257, 100] width 187 height 52
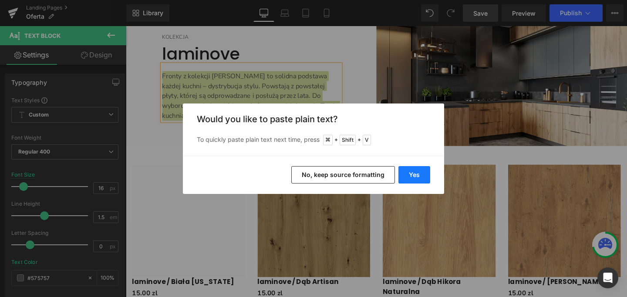
click at [418, 178] on button "Yes" at bounding box center [414, 174] width 32 height 17
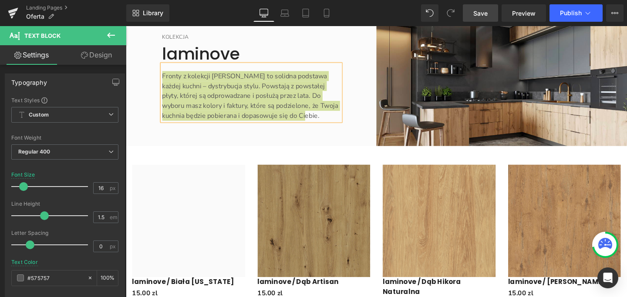
scroll to position [880, 0]
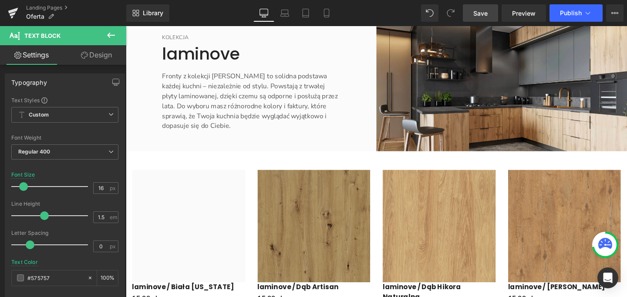
click at [486, 13] on span "Save" at bounding box center [480, 13] width 14 height 9
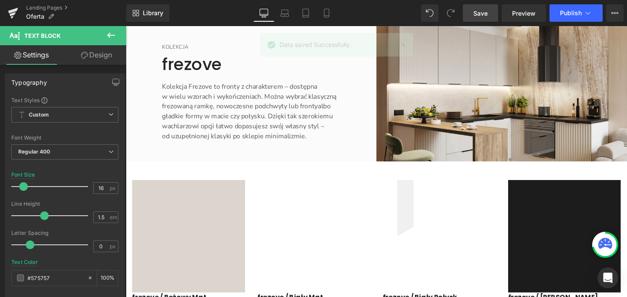
scroll to position [1543, 0]
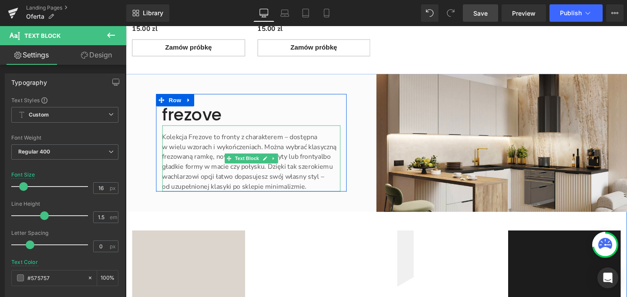
click at [181, 138] on font "Kolekcja Frezove to fronty z charakterem – dostępna" at bounding box center [245, 143] width 163 height 10
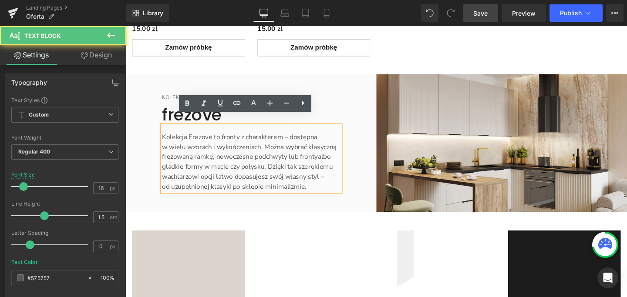
click at [195, 138] on font "Kolekcja Frezove to fronty z charakterem – dostępna" at bounding box center [245, 143] width 163 height 10
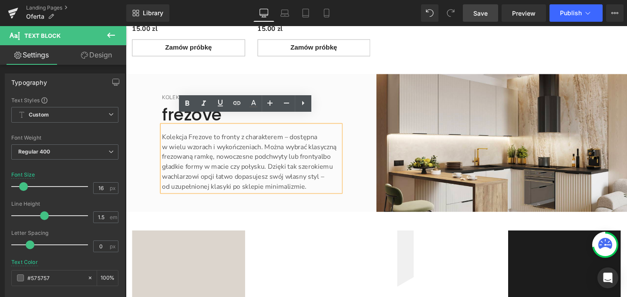
click at [165, 138] on font "Kolekcja Frezove to fronty z charakterem – dostępna" at bounding box center [245, 143] width 163 height 10
click at [260, 190] on span "od uzupełnionej klasyki po sklepie minimalizmie." at bounding box center [240, 195] width 152 height 10
click at [320, 190] on p "od uzupełnionej klasyki po sklepie minimalizmie." at bounding box center [257, 195] width 187 height 10
click at [205, 149] on font "w wielu wzorach i wykończeniach. Można wybrać klasyczną frezowaną ramkę, nowocz…" at bounding box center [255, 158] width 183 height 20
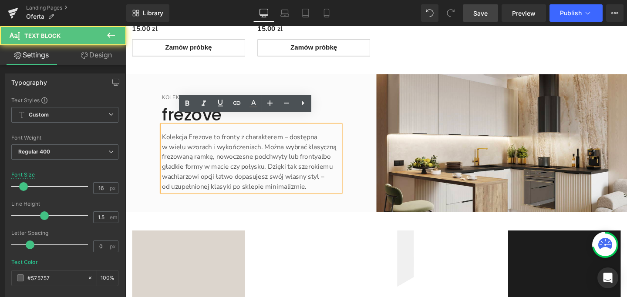
click at [177, 155] on font "w wielu wzorach i wykończeniach. Można wybrać klasyczną frezowaną ramkę, nowocz…" at bounding box center [255, 158] width 183 height 20
drag, startPoint x: 134, startPoint y: 124, endPoint x: 112, endPoint y: 94, distance: 37.0
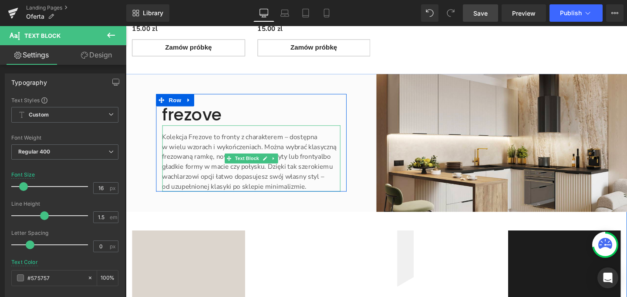
click at [224, 153] on font "w wielu wzorach i wykończeniach. Można wybrać klasyczną frezowaną ramkę, nowocz…" at bounding box center [255, 158] width 183 height 20
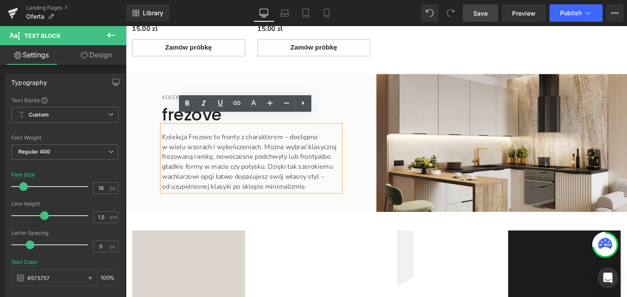
click at [270, 148] on font "w wielu wzorach i wykończeniach. Można wybrać klasyczną frezowaną ramkę, nowocz…" at bounding box center [255, 158] width 183 height 20
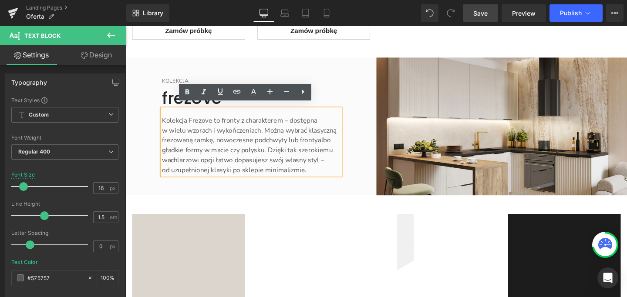
scroll to position [1569, 0]
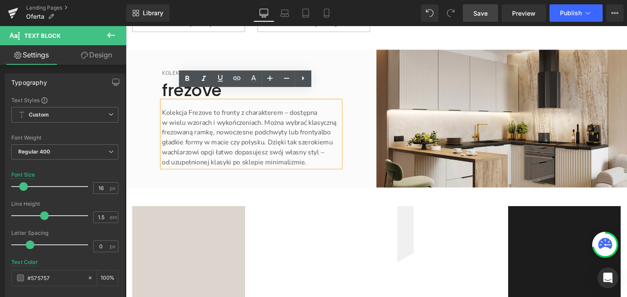
click at [295, 132] on p "w wielu wzorach i wykończeniach. Można wybrać klasyczną frezowaną ramkę, nowocz…" at bounding box center [257, 143] width 187 height 42
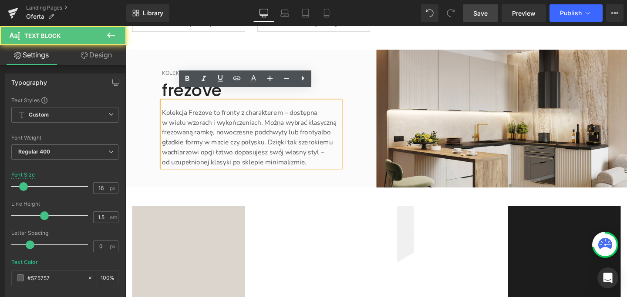
click at [291, 127] on font "w wielu wzorach i wykończeniach. Można wybrać klasyczną frezowaną ramkę, nowocz…" at bounding box center [255, 133] width 183 height 20
click at [287, 127] on font "w wielu wzorach i wykończeniach. Można wybrać klasyczną frezowaną ramkę, nowocz…" at bounding box center [255, 133] width 183 height 20
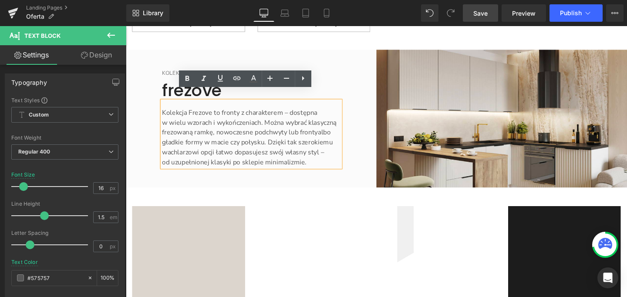
click at [299, 128] on font "w wielu wzorach i wykończeniach. Można wybrać klasyczną frezowaną ramkę, nowocz…" at bounding box center [255, 133] width 183 height 20
click at [148, 131] on div "KOLEKCJA Text Block frezove Heading Kolekcja Frezove to fronty z charakterem – …" at bounding box center [257, 123] width 263 height 145
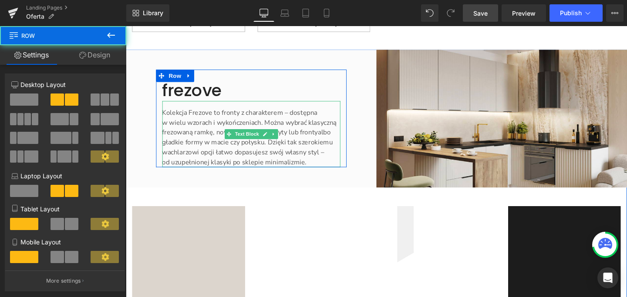
click at [200, 141] on span "albo gładkie formy w macie czy połysku. Dzięki tak szerokiemu wachlarzowi opcji…" at bounding box center [253, 148] width 179 height 30
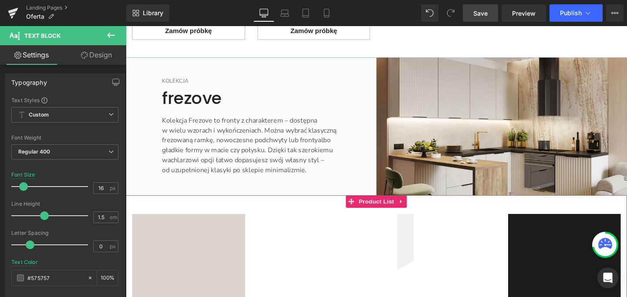
scroll to position [1567, 0]
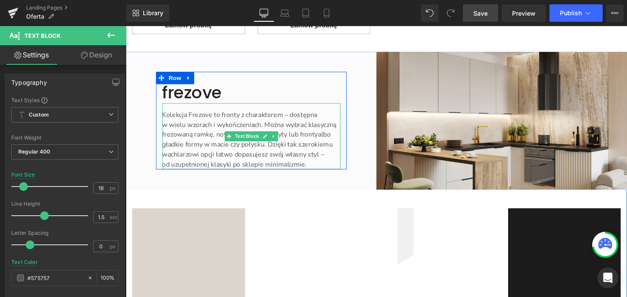
click at [234, 125] on font "w wielu wzorach i wykończeniach. Można wybrać klasyczną frezowaną ramkę, nowocz…" at bounding box center [255, 135] width 183 height 20
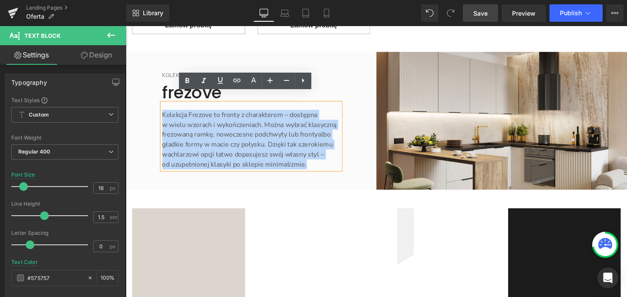
drag, startPoint x: 312, startPoint y: 161, endPoint x: 155, endPoint y: 110, distance: 165.4
click at [158, 110] on div "KOLEKCJA Text Block frezove Heading Kolekcja Frezove to fronty z charakterem – …" at bounding box center [258, 125] width 200 height 103
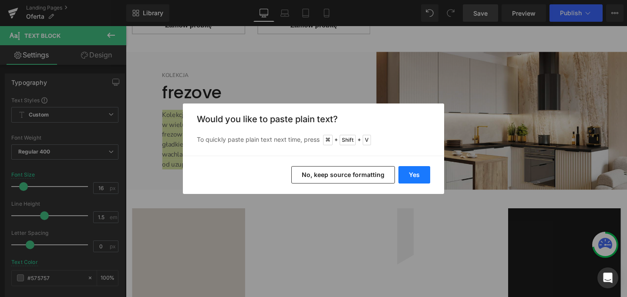
click at [416, 178] on button "Yes" at bounding box center [414, 174] width 32 height 17
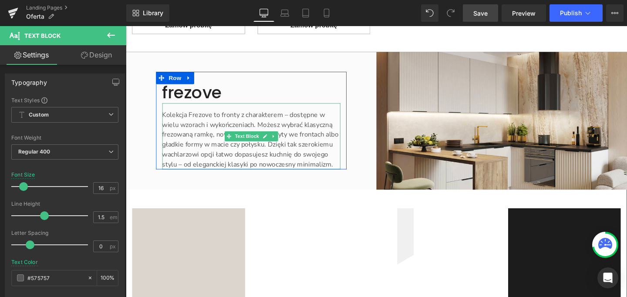
click at [334, 144] on p "Kolekcja Frezove to fronty z charakterem – dostępne w wielu wzorach i wykończen…" at bounding box center [257, 145] width 187 height 63
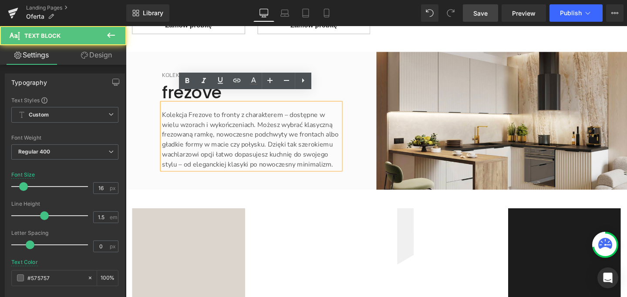
click at [334, 132] on p "Kolekcja Frezove to fronty z charakterem – dostępne w wielu wzorach i wykończen…" at bounding box center [257, 145] width 187 height 63
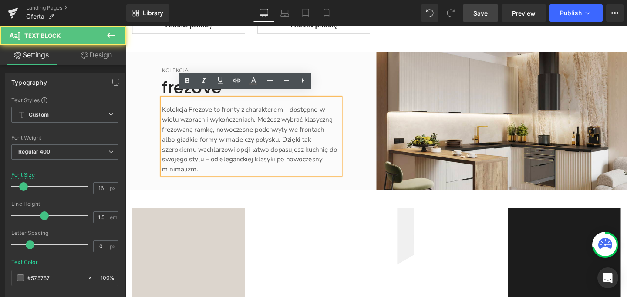
scroll to position [1562, 0]
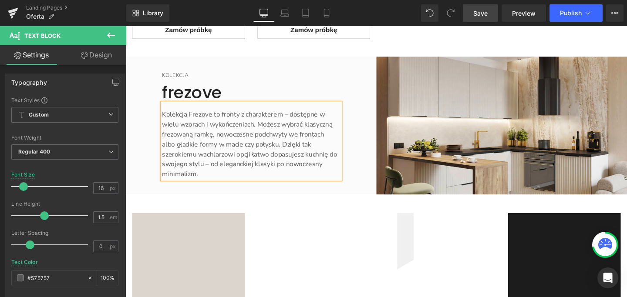
click at [164, 152] on p "albo gładkie formy w macie czy połysku. Dzięki tak szerokiemu wachlarzowi opcji…" at bounding box center [257, 166] width 187 height 42
drag, startPoint x: 484, startPoint y: 12, endPoint x: 326, endPoint y: 139, distance: 202.7
click at [484, 12] on span "Save" at bounding box center [480, 13] width 14 height 9
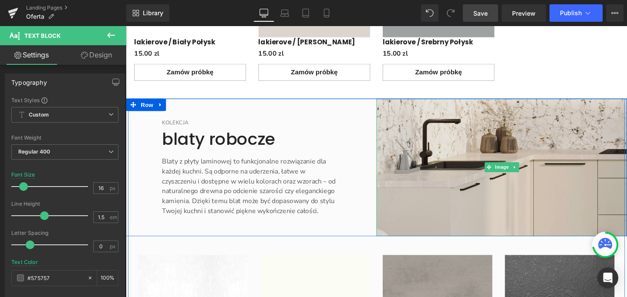
scroll to position [2962, 0]
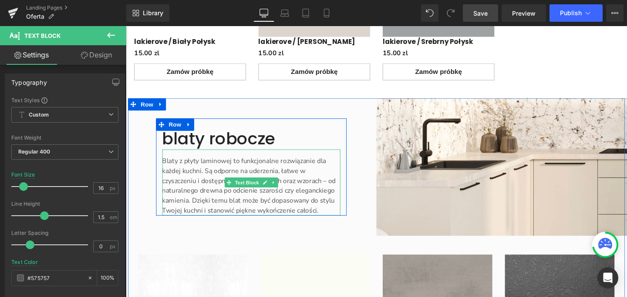
click at [238, 163] on font "Blaty z płyty laminowej to funkcjonalne rozwiązanie dla każdej kuchni. Są odpor…" at bounding box center [255, 194] width 182 height 62
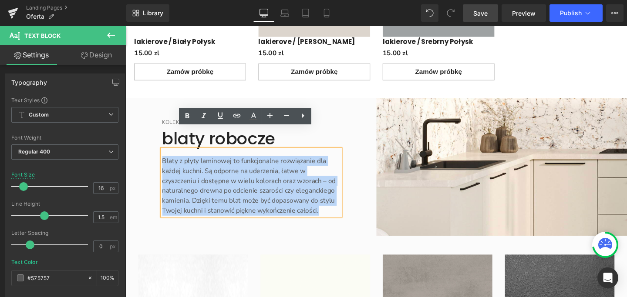
drag, startPoint x: 161, startPoint y: 145, endPoint x: 344, endPoint y: 206, distance: 192.8
click at [344, 206] on div "KOLEKCJA Text Block blaty robocze Heading Blaty z płyty laminowej to funkcjonal…" at bounding box center [257, 174] width 263 height 145
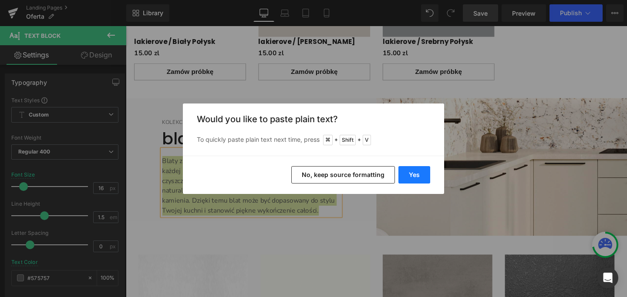
click at [413, 172] on button "Yes" at bounding box center [414, 174] width 32 height 17
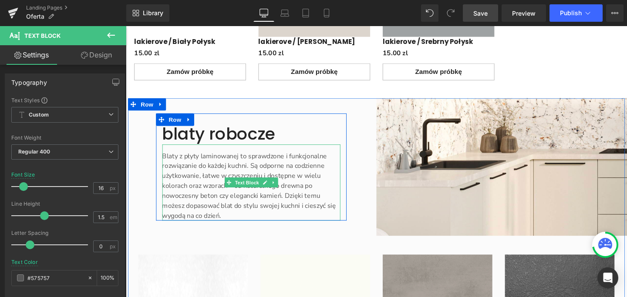
click at [198, 162] on p "Blaty z płyty laminowanej to sprawdzone i funkcjonalne rozwiązanie do każdej ku…" at bounding box center [257, 194] width 187 height 73
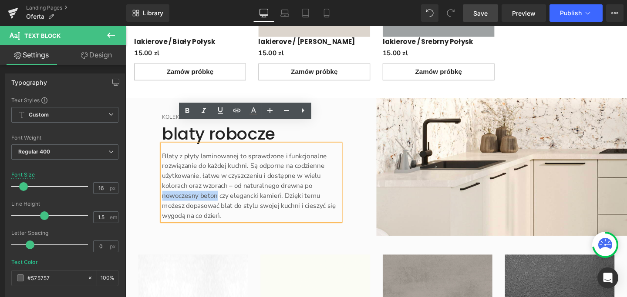
drag, startPoint x: 218, startPoint y: 182, endPoint x: 161, endPoint y: 183, distance: 57.0
click at [164, 183] on p "Blaty z płyty laminowanej to sprawdzone i funkcjonalne rozwiązanie do każdej ku…" at bounding box center [257, 194] width 187 height 73
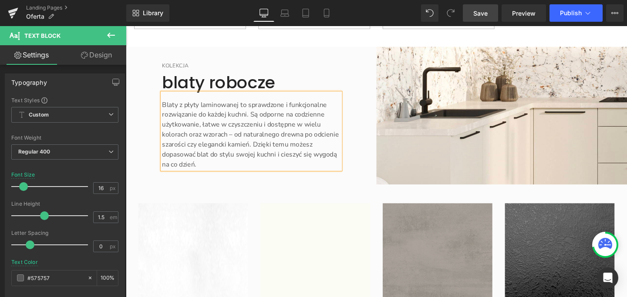
scroll to position [3019, 0]
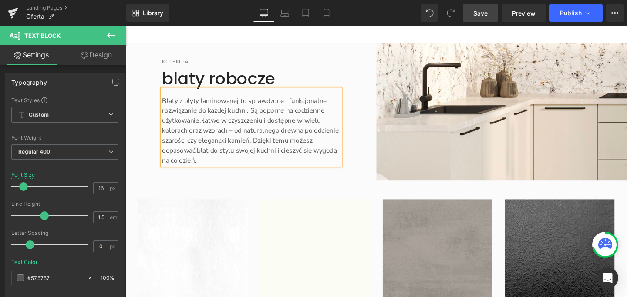
click at [482, 11] on span "Save" at bounding box center [480, 13] width 14 height 9
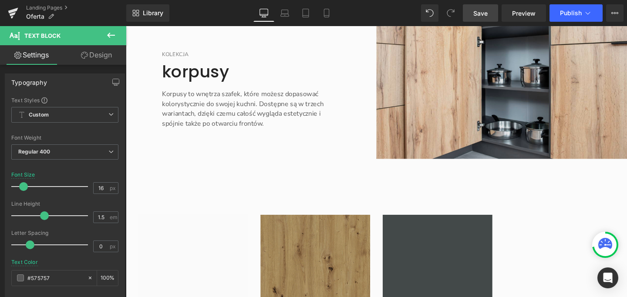
scroll to position [3931, 0]
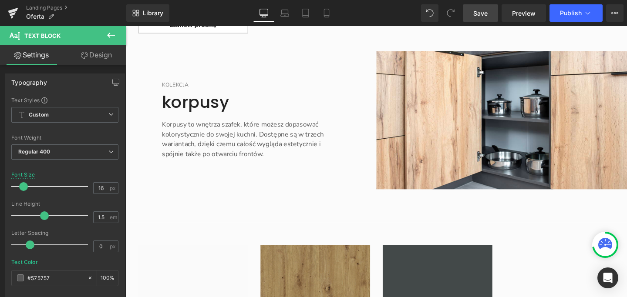
click at [480, 13] on span "Save" at bounding box center [480, 13] width 14 height 9
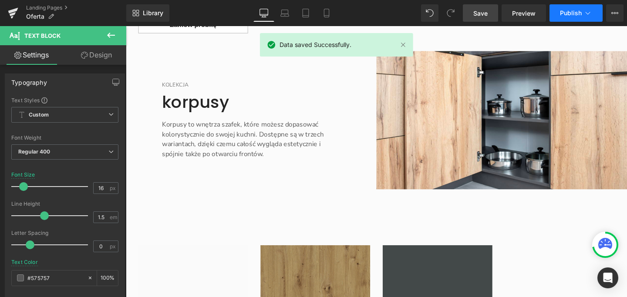
click at [581, 14] on span "Publish" at bounding box center [571, 13] width 22 height 7
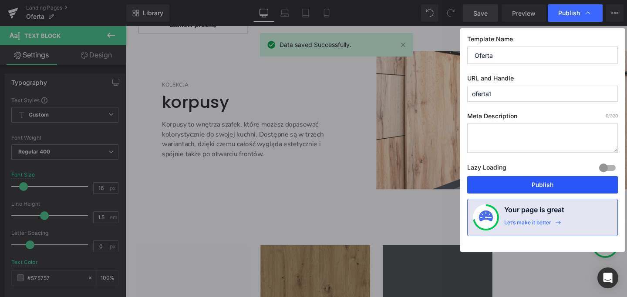
click at [560, 186] on button "Publish" at bounding box center [542, 184] width 151 height 17
